Goal: Task Accomplishment & Management: Use online tool/utility

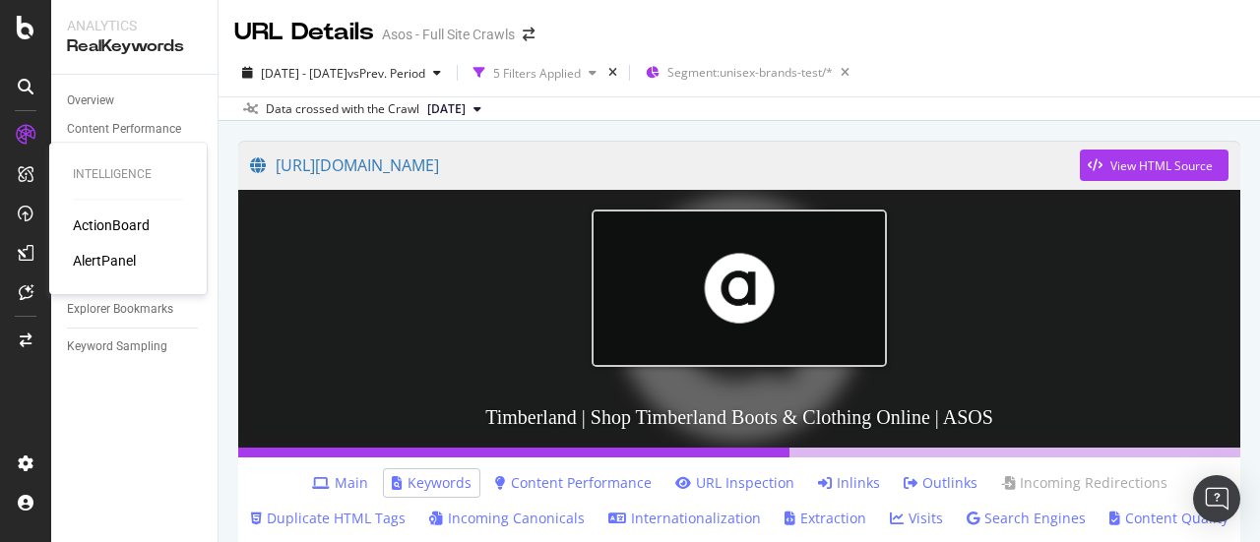
scroll to position [197, 0]
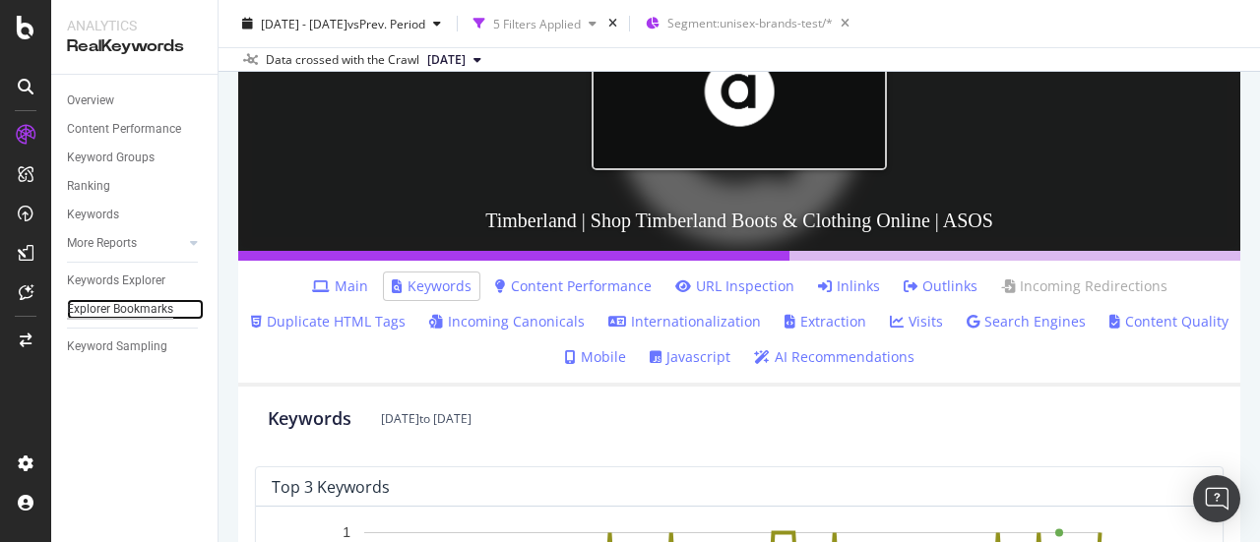
click at [116, 309] on div "Explorer Bookmarks" at bounding box center [120, 309] width 106 height 21
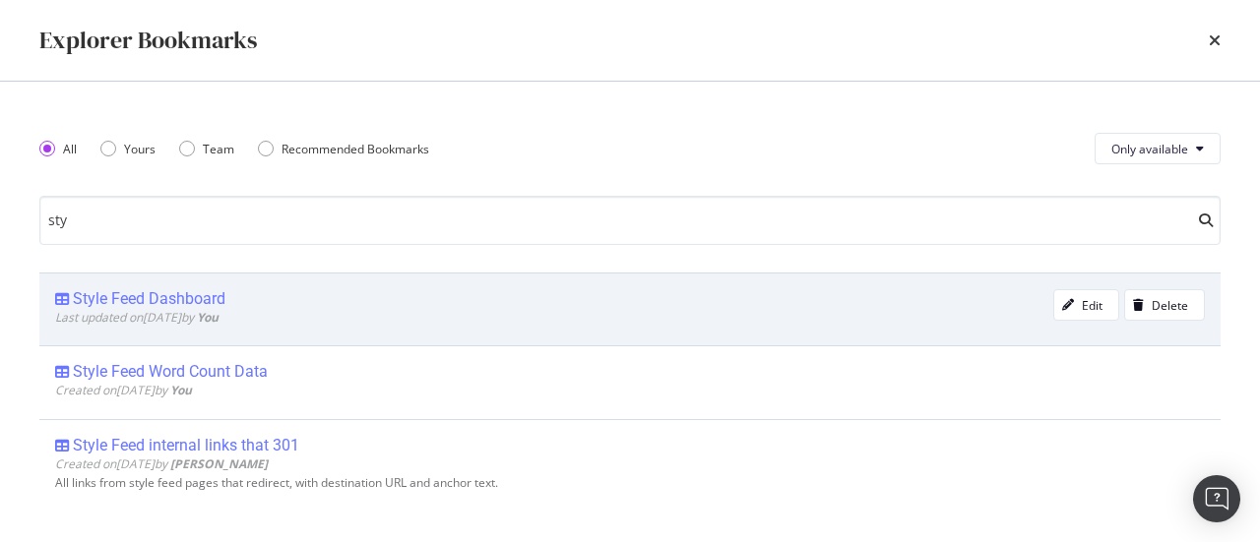
type input "sty"
click at [184, 309] on span "Last updated on [DATE] by You" at bounding box center [136, 317] width 163 height 17
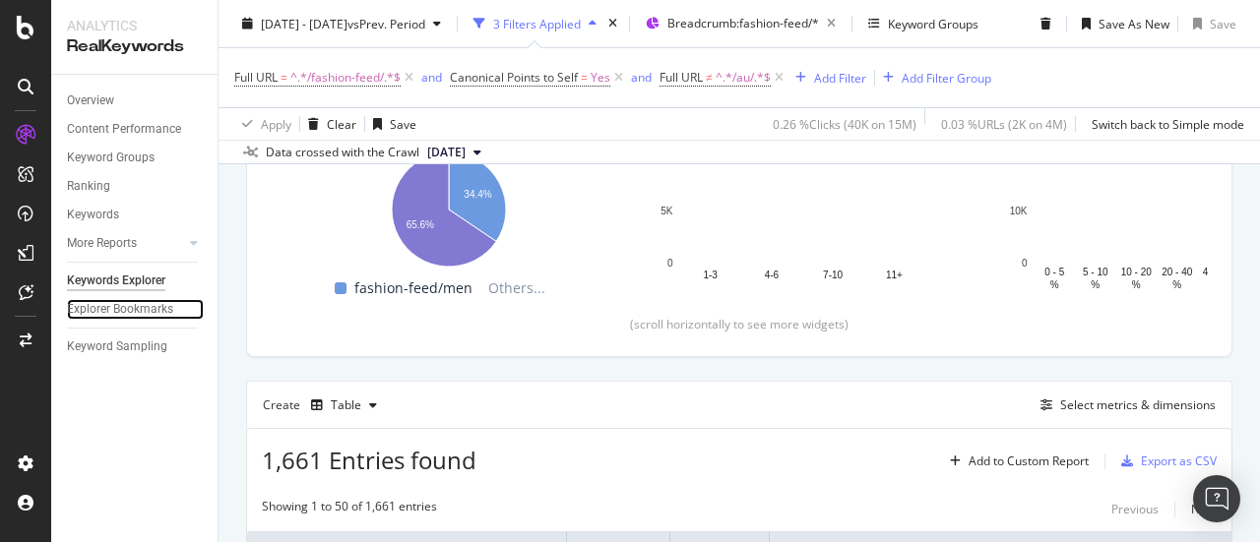
scroll to position [391, 2]
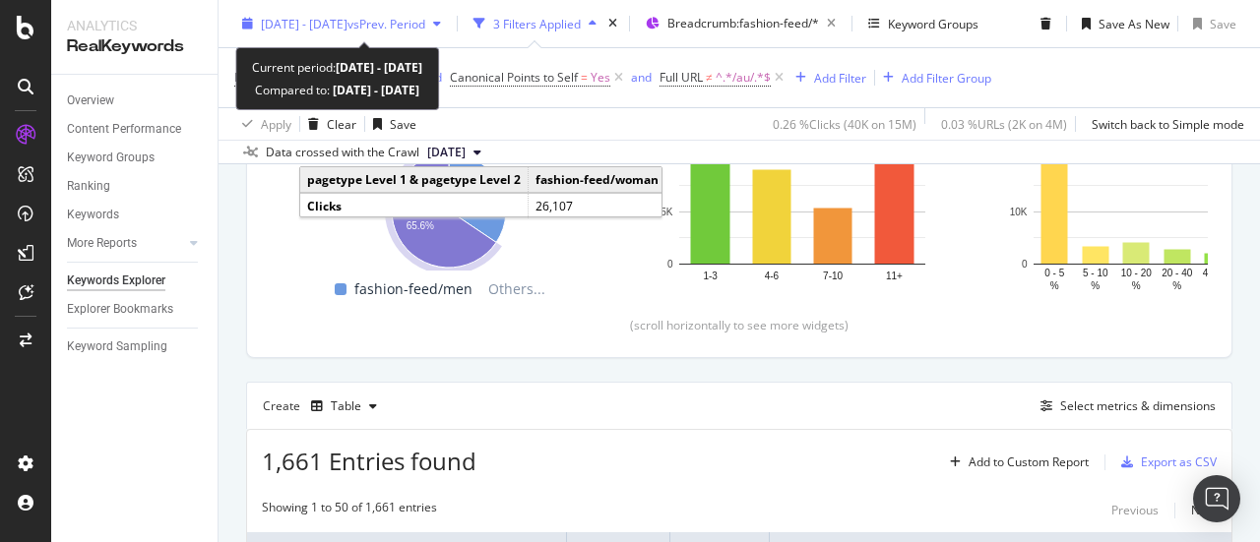
click at [396, 14] on div "[DATE] - [DATE] vs Prev. Period" at bounding box center [341, 24] width 215 height 30
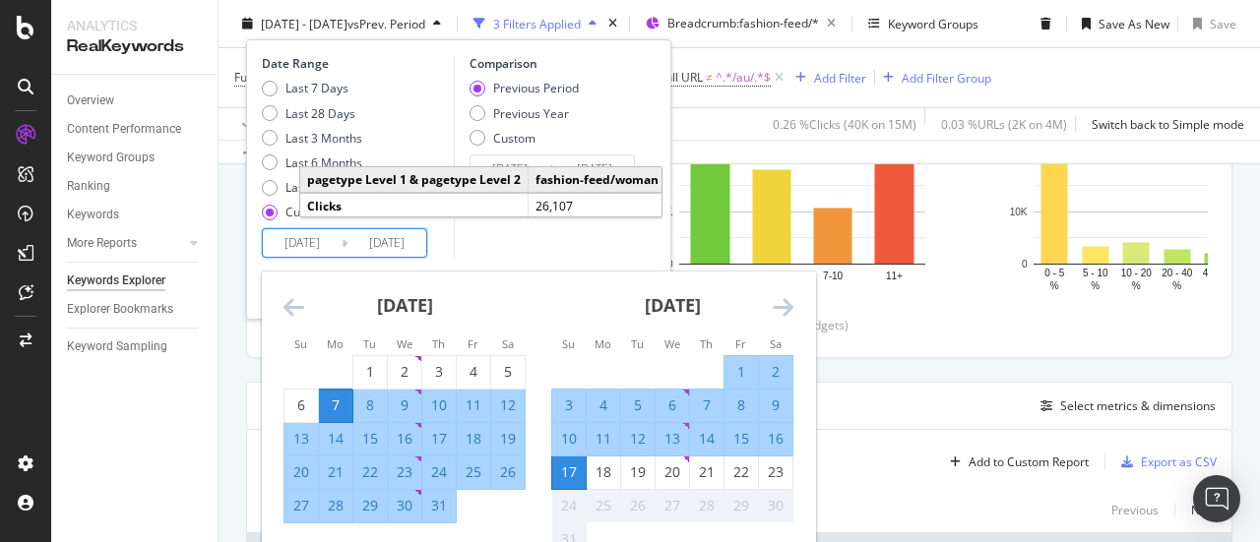
click at [287, 247] on input "[DATE]" at bounding box center [302, 243] width 79 height 28
